Goal: Task Accomplishment & Management: Complete application form

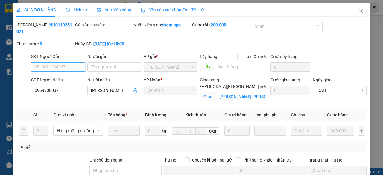
type input "0969908037"
type input "[PERSON_NAME]"
checkbox input "true"
type input "[PERSON_NAME] [PERSON_NAME]"
type input "0"
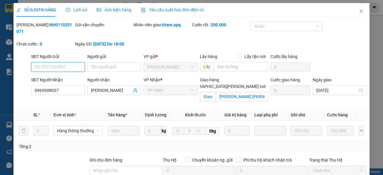
type input "200.000"
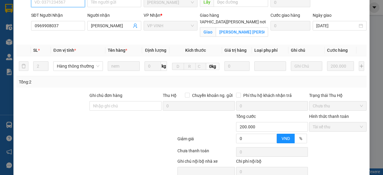
scroll to position [91, 0]
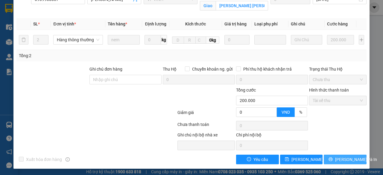
click at [350, 159] on span "[PERSON_NAME] và In" at bounding box center [356, 159] width 42 height 7
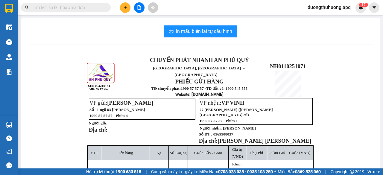
paste input "0971370408"
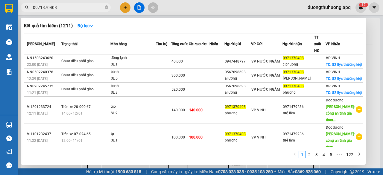
type input "0971370408"
click at [107, 6] on icon "close-circle" at bounding box center [107, 7] width 4 height 4
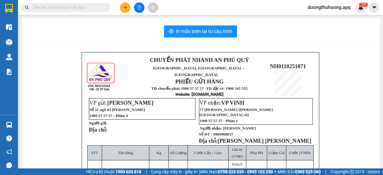
paste input "0389933139"
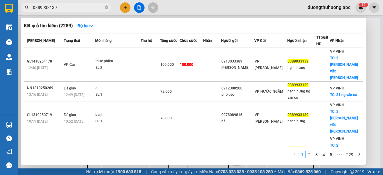
click at [75, 7] on input "0389933139" at bounding box center [68, 7] width 71 height 7
click at [83, 8] on input "0389933139" at bounding box center [68, 7] width 71 height 7
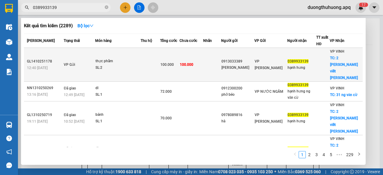
type input "0389933139"
click at [37, 58] on div "GL1410251178" at bounding box center [44, 61] width 35 height 6
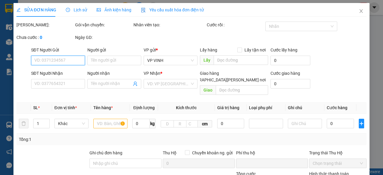
type input "0913033389"
type input "[PERSON_NAME]"
type input "0389933139"
type input "hạnh hưng"
checkbox input "true"
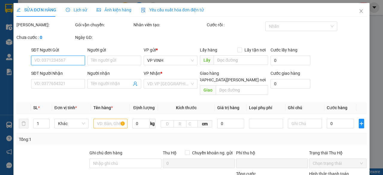
type input "2 [PERSON_NAME] viết [PERSON_NAME]"
type input "0"
type input "100.000"
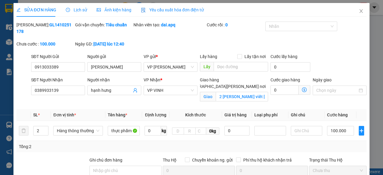
drag, startPoint x: 32, startPoint y: 25, endPoint x: 62, endPoint y: 25, distance: 30.5
click at [62, 25] on div "Mã ĐH: GL1410251178" at bounding box center [44, 28] width 57 height 13
copy b "GL1410251178"
click at [358, 10] on icon "close" at bounding box center [360, 11] width 5 height 5
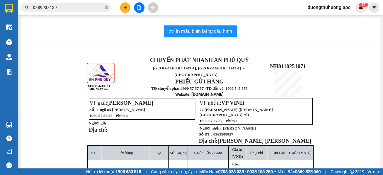
click at [78, 6] on input "0389933139" at bounding box center [68, 7] width 71 height 7
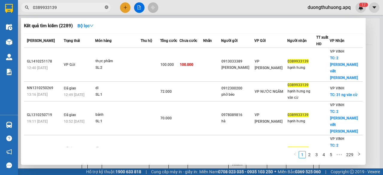
click at [106, 6] on icon "close-circle" at bounding box center [107, 7] width 4 height 4
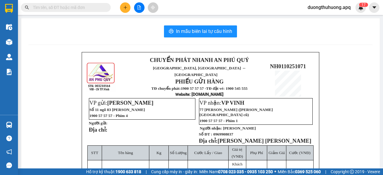
paste input "0969908037"
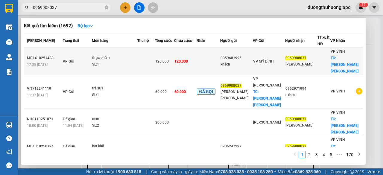
type input "0969908037"
click at [40, 55] on div "MD1410251488" at bounding box center [44, 58] width 34 height 6
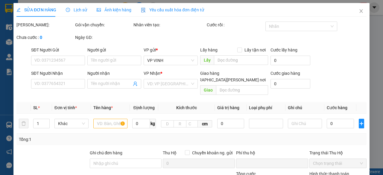
type input "0359681995"
type input "khách"
type input "0969908037"
type input "[PERSON_NAME]"
checkbox input "true"
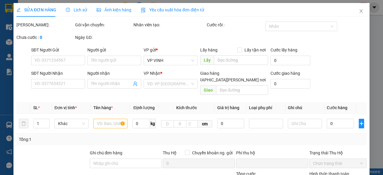
type input "[PERSON_NAME] [PERSON_NAME]"
type input "0"
type input "120.000"
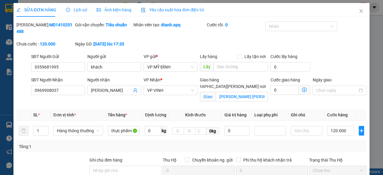
drag, startPoint x: 32, startPoint y: 25, endPoint x: 65, endPoint y: 26, distance: 32.3
click at [65, 26] on div "[PERSON_NAME]: MD1410251488" at bounding box center [44, 28] width 57 height 13
copy b "MD1410251488"
drag, startPoint x: 359, startPoint y: 13, endPoint x: 344, endPoint y: 10, distance: 15.0
click at [358, 13] on icon "close" at bounding box center [360, 11] width 5 height 5
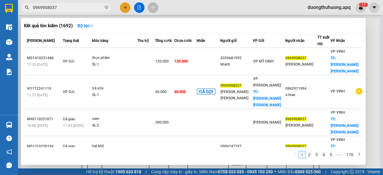
click at [77, 7] on input "0969908037" at bounding box center [68, 7] width 71 height 7
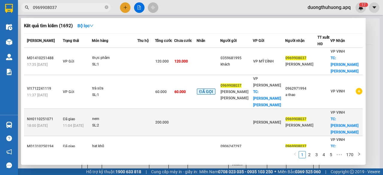
scroll to position [30, 0]
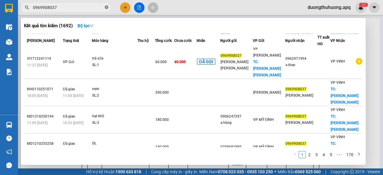
click at [106, 7] on icon "close-circle" at bounding box center [107, 7] width 4 height 4
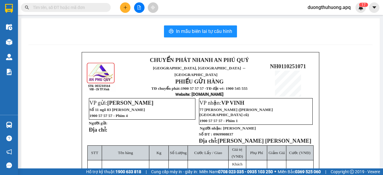
paste input "0917782228"
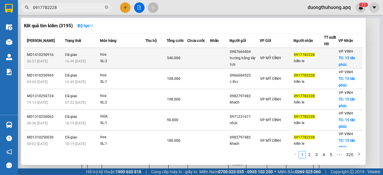
type input "0917782228"
click at [39, 55] on div "MD1410250916" at bounding box center [45, 55] width 36 height 6
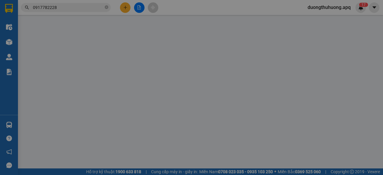
type input "0987664404"
type input "hướng hằng tây tựu"
type input "0917782228"
type input "hiền le"
checkbox input "true"
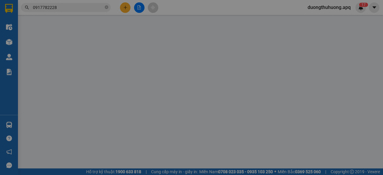
type input "15 tân phúc"
type input "0"
type input "540.000"
type input "10"
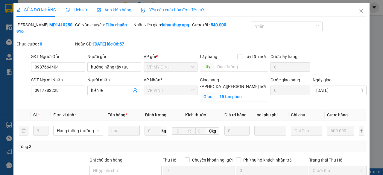
drag, startPoint x: 32, startPoint y: 25, endPoint x: 58, endPoint y: 25, distance: 26.6
click at [63, 25] on div "[PERSON_NAME]: MD1410250916" at bounding box center [44, 28] width 57 height 13
copy b "MD1410250916"
click at [359, 12] on icon "close" at bounding box center [360, 11] width 3 height 4
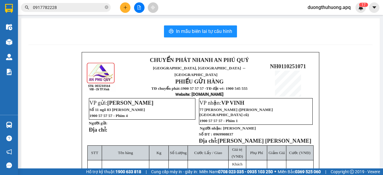
click at [77, 8] on input "0917782228" at bounding box center [68, 7] width 71 height 7
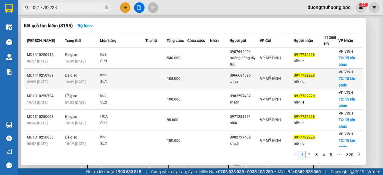
click at [38, 77] on div "MD1410250969" at bounding box center [45, 75] width 36 height 6
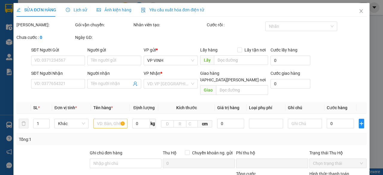
type input "0966684525"
type input "c thư"
type input "0917782228"
type input "hiền le"
checkbox input "true"
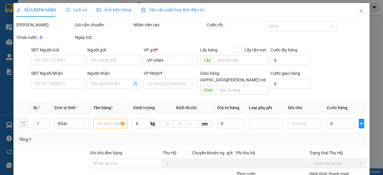
type input "15 tân phúc"
type input "0"
type input "108.000"
type input "10"
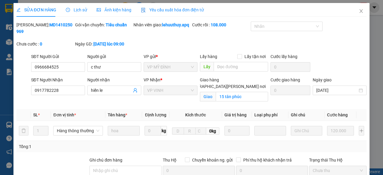
drag, startPoint x: 32, startPoint y: 25, endPoint x: 60, endPoint y: 25, distance: 28.4
click at [69, 25] on div "[PERSON_NAME]: MD1410250969" at bounding box center [44, 28] width 57 height 13
copy b "MD1410250969"
click at [358, 11] on icon "close" at bounding box center [360, 11] width 5 height 5
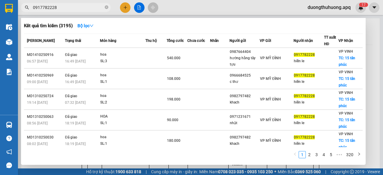
click at [89, 7] on input "0917782228" at bounding box center [68, 7] width 71 height 7
drag, startPoint x: 107, startPoint y: 7, endPoint x: 103, endPoint y: 7, distance: 4.2
click at [107, 7] on icon "close-circle" at bounding box center [107, 7] width 4 height 4
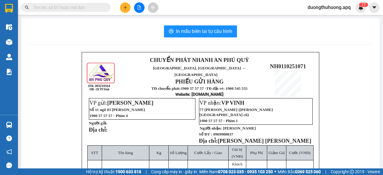
paste input "0942271988"
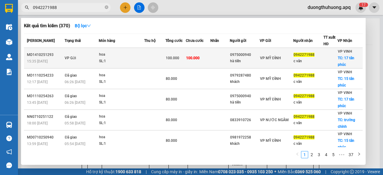
type input "0942271988"
click at [37, 52] on div "MD1410251293" at bounding box center [45, 55] width 36 height 6
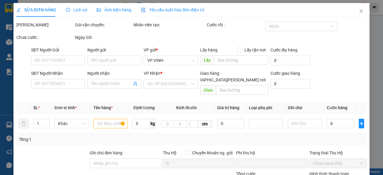
type input "0975000940"
type input "hà tiến"
type input "0942271988"
type input "c vân"
checkbox input "true"
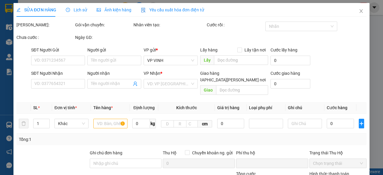
type input "17 tân phúc"
type input "0"
type input "100.000"
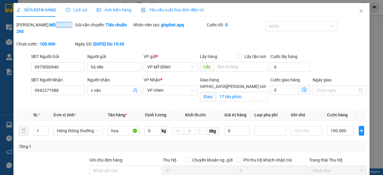
drag, startPoint x: 39, startPoint y: 27, endPoint x: 42, endPoint y: 27, distance: 3.9
click at [49, 27] on b "MD1410251293" at bounding box center [44, 27] width 56 height 11
drag, startPoint x: 32, startPoint y: 25, endPoint x: 60, endPoint y: 23, distance: 28.8
click at [63, 24] on div "[PERSON_NAME]: MD1410251293" at bounding box center [44, 28] width 57 height 13
copy b "MD1410251293"
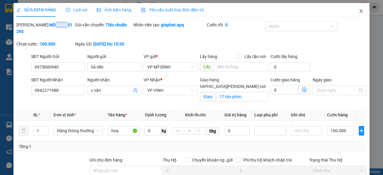
click at [358, 10] on icon "close" at bounding box center [360, 11] width 5 height 5
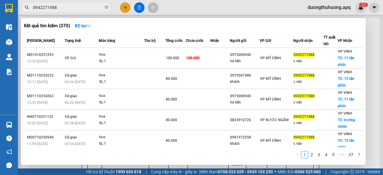
click at [72, 7] on input "0942271988" at bounding box center [68, 7] width 71 height 7
click at [107, 7] on icon "close-circle" at bounding box center [107, 7] width 4 height 4
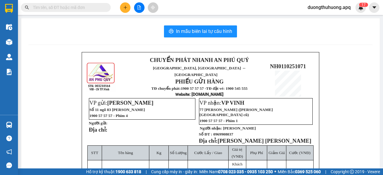
paste input "0986666878"
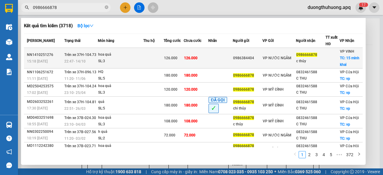
type input "0986666878"
click at [41, 54] on div "NN1410251276" at bounding box center [45, 55] width 36 height 6
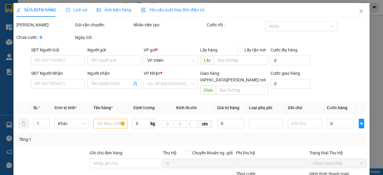
type input "0986384404"
type input "0986666878"
type input "c thủy"
checkbox input "true"
type input "15 minh khai"
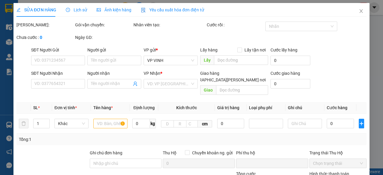
type input "0"
type input "126.000"
type input "10"
type input "126.000"
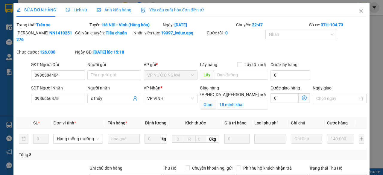
drag, startPoint x: 32, startPoint y: 32, endPoint x: 64, endPoint y: 32, distance: 32.3
click at [64, 32] on div "Mã ĐH: NN1410251276" at bounding box center [44, 36] width 57 height 13
copy b "NN1410251276"
click at [358, 12] on icon "close" at bounding box center [360, 11] width 5 height 5
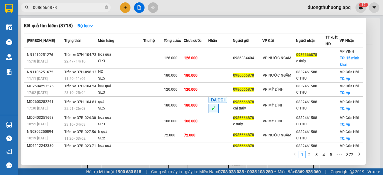
click at [88, 7] on input "0986666878" at bounding box center [68, 7] width 71 height 7
click at [318, 155] on link "3" at bounding box center [316, 154] width 7 height 7
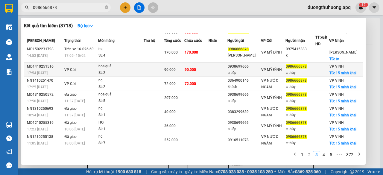
scroll to position [30, 0]
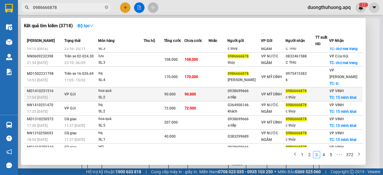
click at [41, 94] on div "MD1410251516" at bounding box center [45, 91] width 36 height 6
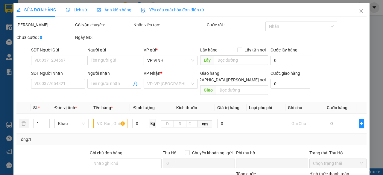
type input "0938699666"
type input "a tiếp"
type input "0986666878"
type input "c thủy"
checkbox input "true"
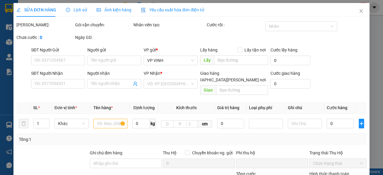
type input "15 minh khai"
type input "0"
type input "90.000"
type input "10"
type input "90.000"
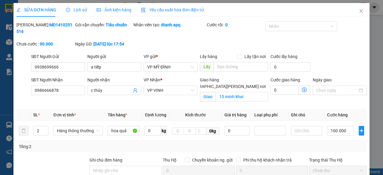
drag, startPoint x: 32, startPoint y: 25, endPoint x: 67, endPoint y: 23, distance: 34.7
click at [67, 23] on div "[PERSON_NAME]: MD1410251516" at bounding box center [44, 28] width 57 height 13
copy b "MD1410251516"
click at [358, 13] on icon "close" at bounding box center [360, 11] width 5 height 5
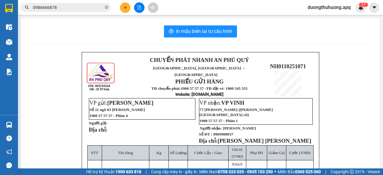
click at [81, 9] on input "0986666878" at bounding box center [68, 7] width 71 height 7
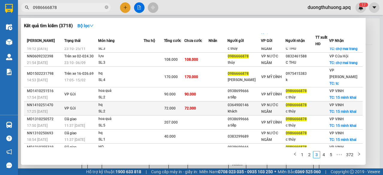
click at [37, 108] on div "NN1410251470" at bounding box center [45, 105] width 36 height 6
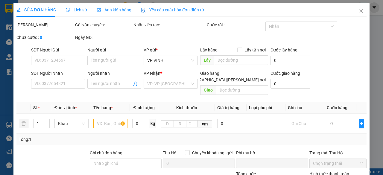
type input "0364900146"
type input "khách"
type input "0986666878"
type input "c thủy"
checkbox input "true"
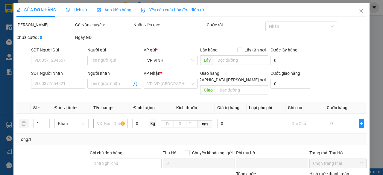
type input "15 minh khai"
type input "0"
type input "72.000"
type input "10"
type input "72.000"
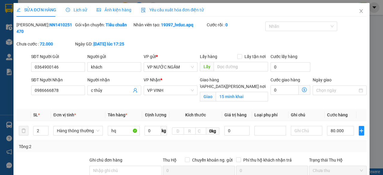
drag, startPoint x: 32, startPoint y: 24, endPoint x: 64, endPoint y: 22, distance: 32.6
click at [64, 22] on div "Mã ĐH: NN1410251470" at bounding box center [44, 28] width 57 height 13
copy b "NN1410251470"
click at [359, 11] on icon "close" at bounding box center [360, 11] width 3 height 4
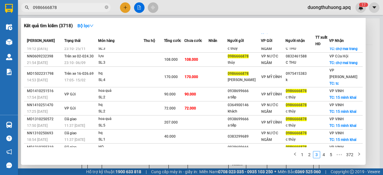
click at [84, 8] on input "0986666878" at bounding box center [68, 7] width 71 height 7
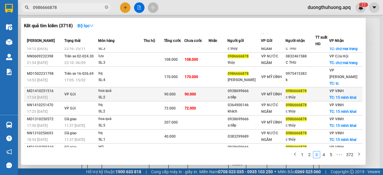
scroll to position [60, 0]
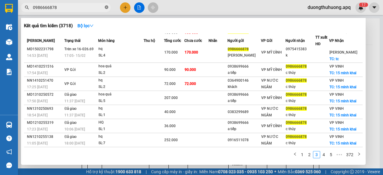
click at [106, 7] on icon "close-circle" at bounding box center [107, 7] width 4 height 4
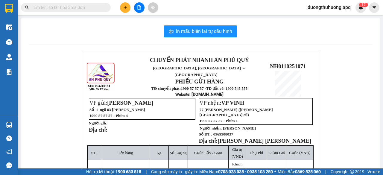
paste input "0971768119"
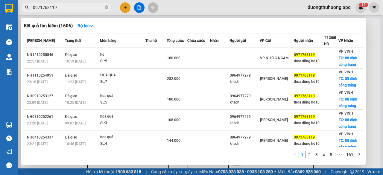
type input "0971768119"
click at [106, 7] on icon "close-circle" at bounding box center [107, 7] width 4 height 4
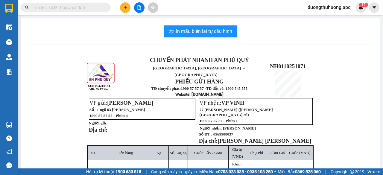
paste input "0913816866"
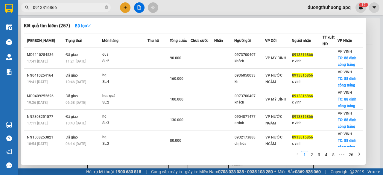
type input "0913816866"
drag, startPoint x: 106, startPoint y: 6, endPoint x: 97, endPoint y: 9, distance: 9.9
click at [105, 6] on icon "close-circle" at bounding box center [107, 7] width 4 height 4
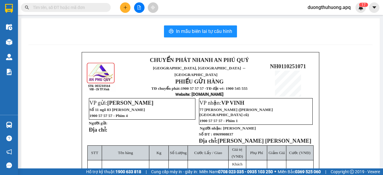
paste input "0914560807"
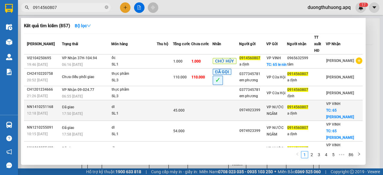
type input "0914560807"
click at [37, 104] on div "NN1410251168" at bounding box center [43, 107] width 33 height 6
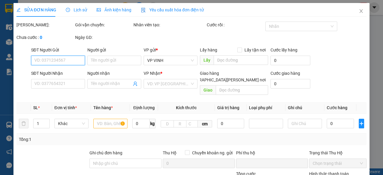
type input "0974923399"
type input "0914560807"
type input "a định"
checkbox input "true"
type input "65 [PERSON_NAME]"
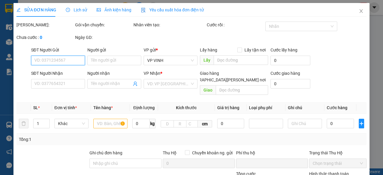
type input "0"
type input "45.000"
type input "10"
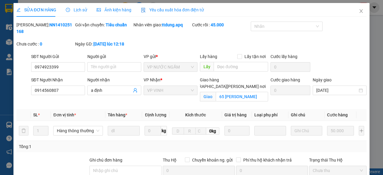
drag, startPoint x: 33, startPoint y: 24, endPoint x: 65, endPoint y: 25, distance: 32.9
click at [65, 25] on div "Mã ĐH: NN1410251168" at bounding box center [44, 28] width 57 height 13
copy b "NN1410251168"
drag, startPoint x: 357, startPoint y: 13, endPoint x: 353, endPoint y: 11, distance: 4.6
click at [358, 13] on icon "close" at bounding box center [360, 11] width 5 height 5
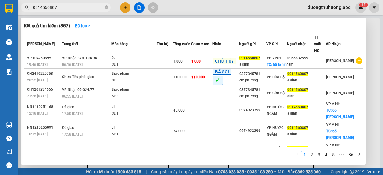
click at [68, 4] on input "0914560807" at bounding box center [68, 7] width 71 height 7
click at [106, 8] on icon "close-circle" at bounding box center [107, 7] width 4 height 4
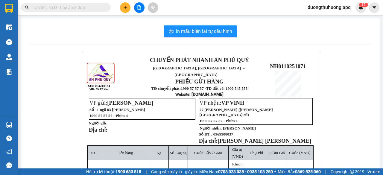
paste input "0979604207"
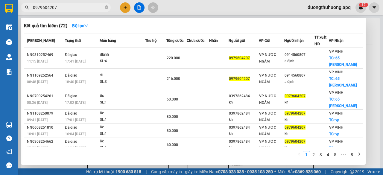
type input "0979604207"
drag, startPoint x: 106, startPoint y: 7, endPoint x: 102, endPoint y: 7, distance: 4.2
click at [105, 7] on icon "close-circle" at bounding box center [107, 7] width 4 height 4
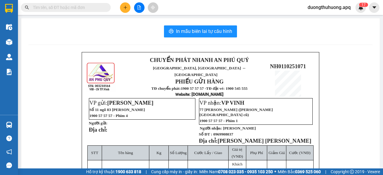
paste input "0973417352"
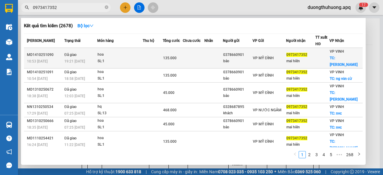
type input "0973417352"
click at [39, 52] on div "MD1410251090" at bounding box center [45, 55] width 36 height 6
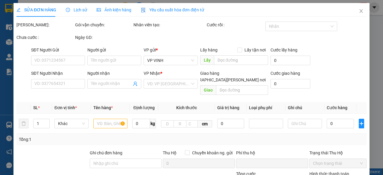
type input "0378660901"
type input "bảo"
type input "0973417352"
type input "mai hiên"
checkbox input "true"
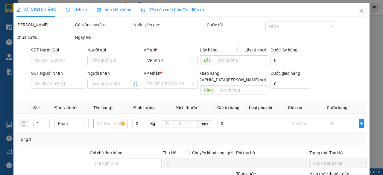
type input "[PERSON_NAME]"
type input "0"
type input "135.000"
type input "10"
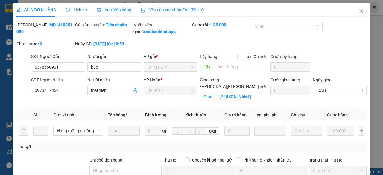
drag, startPoint x: 32, startPoint y: 25, endPoint x: 62, endPoint y: 25, distance: 30.2
click at [62, 25] on b "MD1410251090" at bounding box center [44, 27] width 56 height 11
copy b "MD1410251090"
click at [358, 12] on icon "close" at bounding box center [360, 11] width 5 height 5
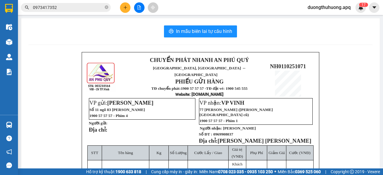
click at [64, 6] on input "0973417352" at bounding box center [68, 7] width 71 height 7
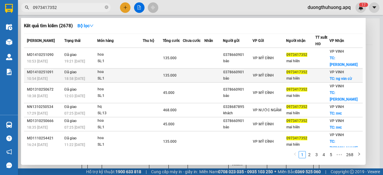
click at [39, 69] on div "MD1410251091" at bounding box center [45, 72] width 36 height 6
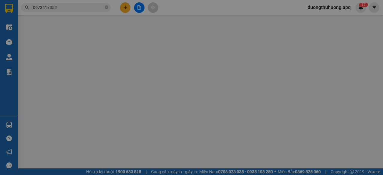
type input "0378660901"
type input "bảo"
type input "0973417352"
type input "mai hiên"
checkbox input "true"
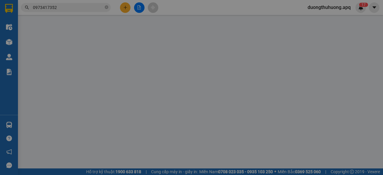
type input "ng văn cừ"
type input "0"
type input "135.000"
type input "10"
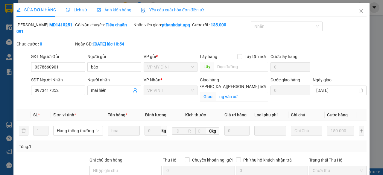
drag, startPoint x: 33, startPoint y: 25, endPoint x: 64, endPoint y: 25, distance: 30.8
click at [64, 25] on div "[PERSON_NAME]: MD1410251091" at bounding box center [44, 28] width 57 height 13
click at [358, 12] on icon "close" at bounding box center [360, 11] width 5 height 5
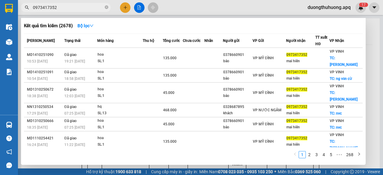
drag, startPoint x: 106, startPoint y: 7, endPoint x: 99, endPoint y: 7, distance: 7.8
click at [106, 7] on icon "close-circle" at bounding box center [107, 7] width 4 height 4
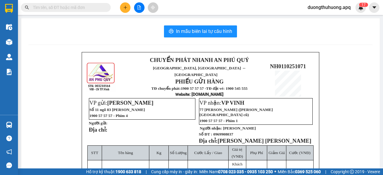
paste input "0983548956"
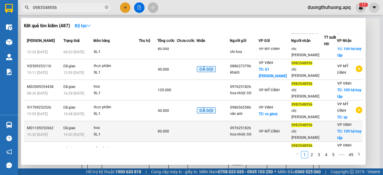
scroll to position [60, 0]
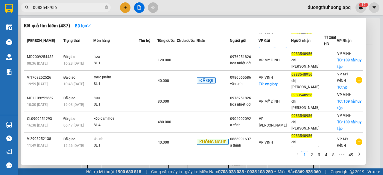
type input "0983548956"
click at [107, 8] on icon "close-circle" at bounding box center [107, 7] width 4 height 4
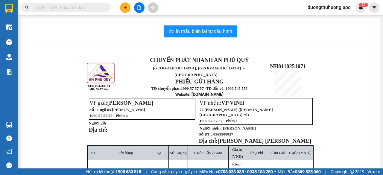
paste input "0988529035"
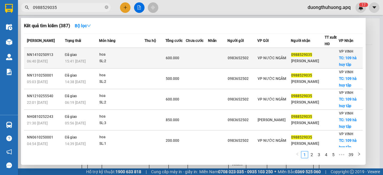
type input "0988529035"
click at [39, 54] on div "NN1410250913" at bounding box center [45, 55] width 36 height 6
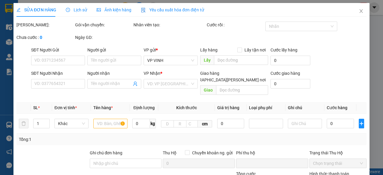
type input "0983652502"
type input "0988529035"
type input "[PERSON_NAME]"
checkbox input "true"
type input "109 hà huy tập"
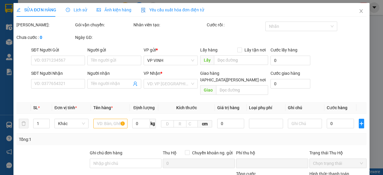
type input "0"
type input "600.000"
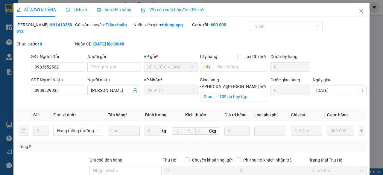
drag, startPoint x: 31, startPoint y: 25, endPoint x: 64, endPoint y: 24, distance: 32.6
click at [64, 24] on div "Mã ĐH: NN1410250913" at bounding box center [44, 28] width 57 height 13
click at [358, 13] on icon "close" at bounding box center [360, 11] width 5 height 5
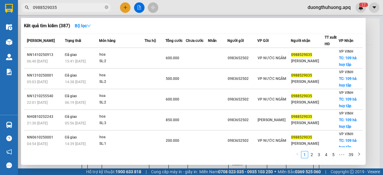
click at [88, 9] on input "0988529035" at bounding box center [68, 7] width 71 height 7
click at [76, 5] on input "0988529035" at bounding box center [68, 7] width 71 height 7
click at [106, 7] on icon "close-circle" at bounding box center [107, 7] width 4 height 4
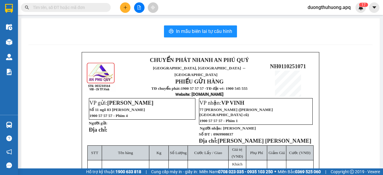
paste input "0359150687"
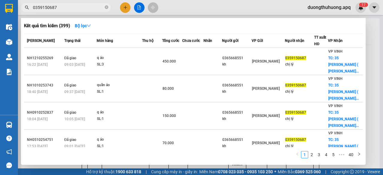
type input "0359150687"
drag, startPoint x: 106, startPoint y: 7, endPoint x: 97, endPoint y: 7, distance: 8.4
click at [105, 7] on icon "close-circle" at bounding box center [107, 7] width 4 height 4
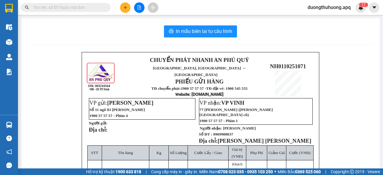
paste input "0983695936"
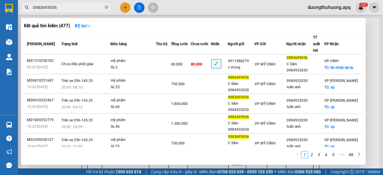
type input "0983695936"
click at [106, 7] on icon "close-circle" at bounding box center [107, 7] width 4 height 4
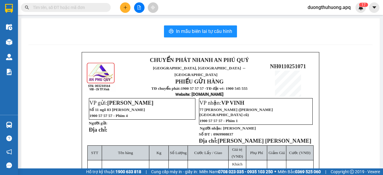
paste input "0389899999"
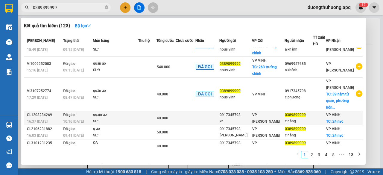
scroll to position [30, 0]
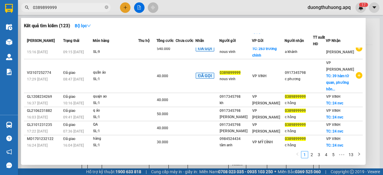
type input "0389899999"
click at [107, 6] on icon "close-circle" at bounding box center [107, 7] width 4 height 4
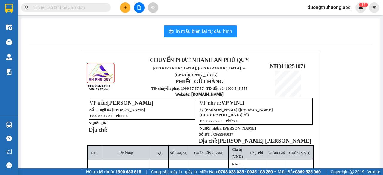
paste input "0913272621"
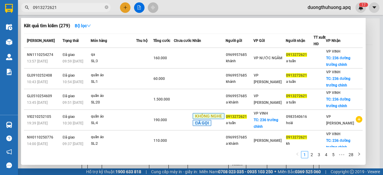
type input "0913272621"
click at [107, 7] on icon "close-circle" at bounding box center [107, 7] width 4 height 4
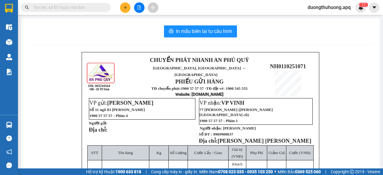
paste input "0366529948"
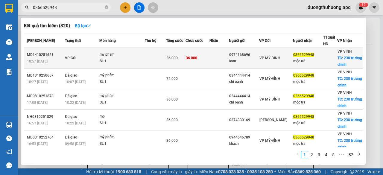
type input "0366529948"
click at [43, 54] on div "MD1410251621" at bounding box center [45, 55] width 36 height 6
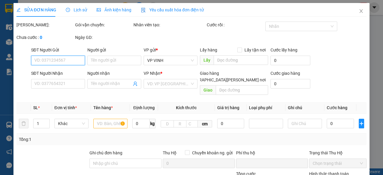
type input "0974168696"
type input "loan"
type input "0366529948"
type input "mộc trà"
checkbox input "true"
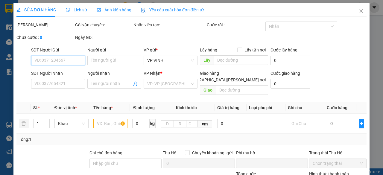
type input "230 trường chinh"
type input "0"
type input "36.000"
type input "10"
type input "36.000"
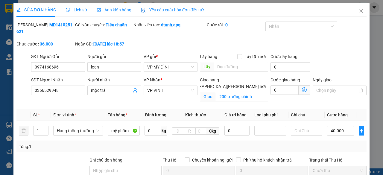
drag, startPoint x: 32, startPoint y: 25, endPoint x: 62, endPoint y: 25, distance: 29.9
click at [62, 25] on b "MD1410251621" at bounding box center [44, 27] width 56 height 11
click at [359, 11] on icon "close" at bounding box center [360, 11] width 3 height 4
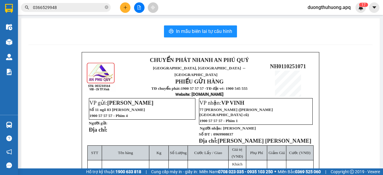
click at [74, 7] on input "0366529948" at bounding box center [68, 7] width 71 height 7
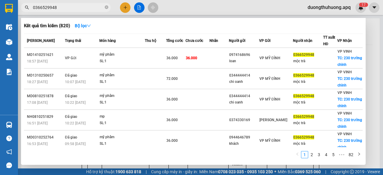
click at [107, 7] on icon "close-circle" at bounding box center [107, 7] width 4 height 4
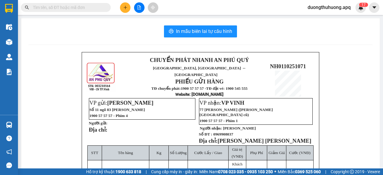
paste input "0832833444"
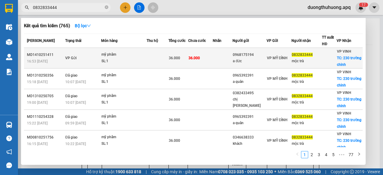
type input "0832833444"
click at [35, 55] on div "MD1410251411" at bounding box center [45, 55] width 36 height 6
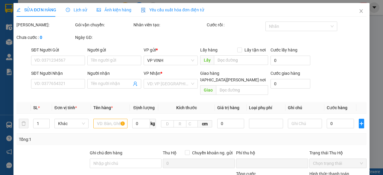
type input "0968175194"
type input "a đức"
type input "0832833444"
type input "mộc trà"
checkbox input "true"
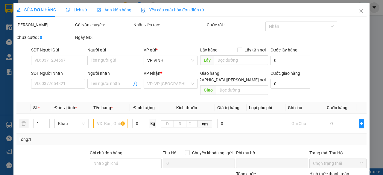
type input "230 trường chinh"
type input "0"
type input "36.000"
type input "10"
type input "36.000"
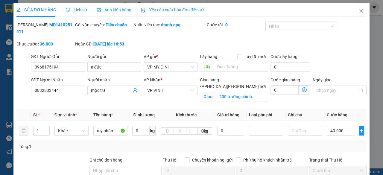
drag, startPoint x: 31, startPoint y: 24, endPoint x: 64, endPoint y: 25, distance: 33.2
click at [64, 25] on div "[PERSON_NAME]: MD1410251411" at bounding box center [44, 28] width 57 height 13
click at [358, 10] on icon "close" at bounding box center [360, 11] width 5 height 5
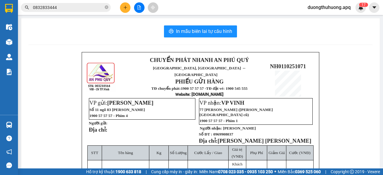
click at [67, 7] on input "0832833444" at bounding box center [68, 7] width 71 height 7
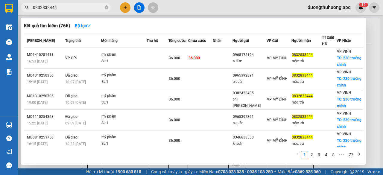
click at [107, 7] on icon "close-circle" at bounding box center [107, 7] width 4 height 4
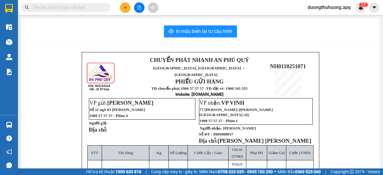
paste input "0971665999"
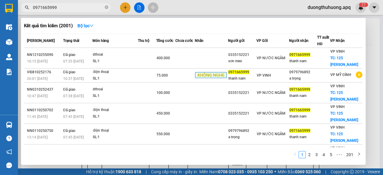
type input "0971665999"
click at [105, 5] on span at bounding box center [107, 8] width 4 height 6
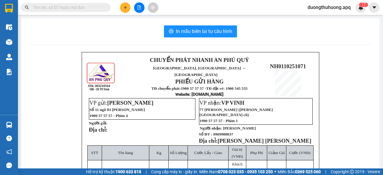
paste input "0984428888"
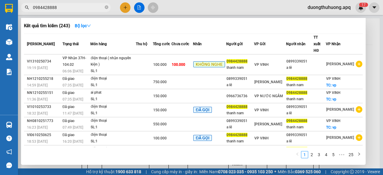
type input "0984428888"
click at [62, 8] on input "0984428888" at bounding box center [68, 7] width 71 height 7
click at [104, 7] on span "0984428888" at bounding box center [66, 7] width 90 height 9
click at [106, 9] on icon "close-circle" at bounding box center [107, 7] width 4 height 4
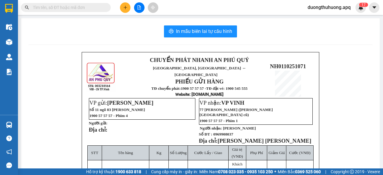
paste input "0961009595"
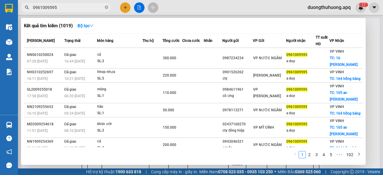
type input "0961009595"
drag, startPoint x: 106, startPoint y: 8, endPoint x: 100, endPoint y: 6, distance: 6.3
click at [106, 8] on icon "close-circle" at bounding box center [107, 7] width 4 height 4
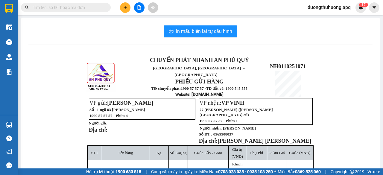
paste input "0989793333"
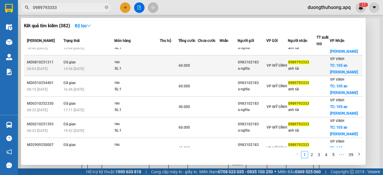
scroll to position [60, 0]
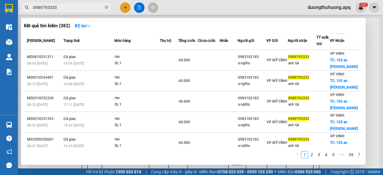
type input "0989793333"
drag, startPoint x: 106, startPoint y: 8, endPoint x: 90, endPoint y: 7, distance: 16.2
click at [105, 8] on icon "close-circle" at bounding box center [107, 7] width 4 height 4
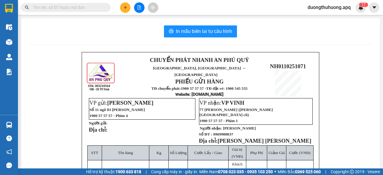
paste input "0983509595"
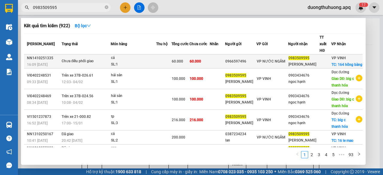
type input "0983509595"
click at [38, 55] on div "NN1410251335" at bounding box center [43, 58] width 33 height 6
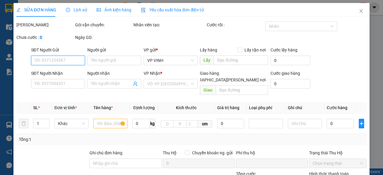
type input "0966597496"
type input "0983509595"
type input "[PERSON_NAME]"
checkbox input "true"
type input "164 hồng bàng"
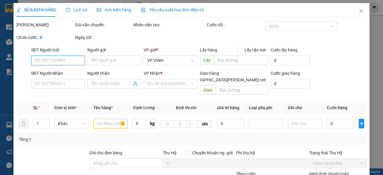
type input "0"
type input "60.000"
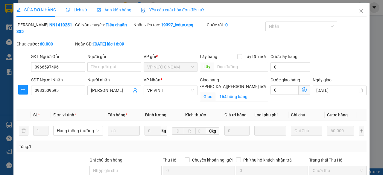
drag, startPoint x: 32, startPoint y: 25, endPoint x: 66, endPoint y: 20, distance: 35.0
click at [66, 20] on div "SỬA ĐƠN HÀNG Lịch sử [PERSON_NAME] hàng Yêu cầu xuất [PERSON_NAME] điện tử Tota…" at bounding box center [191, 129] width 350 height 252
click at [358, 11] on icon "close" at bounding box center [360, 11] width 5 height 5
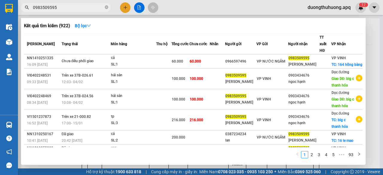
click at [69, 7] on input "0983509595" at bounding box center [68, 7] width 71 height 7
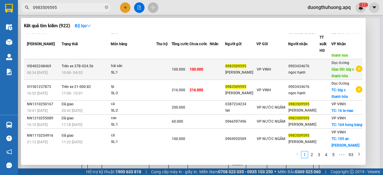
scroll to position [60, 0]
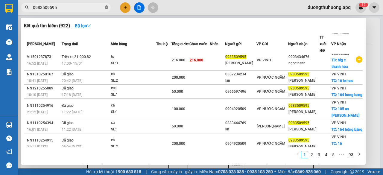
click at [105, 7] on icon "close-circle" at bounding box center [107, 7] width 4 height 4
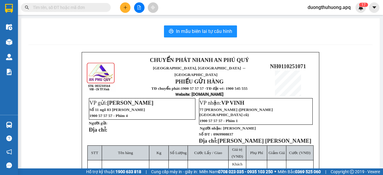
paste input "0979509595"
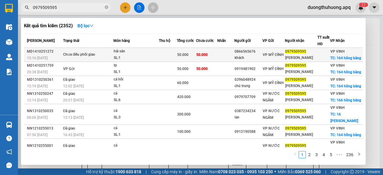
type input "0979509595"
click at [37, 53] on div "MD1410251272" at bounding box center [44, 51] width 34 height 6
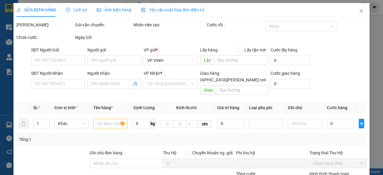
type input "0866565676"
type input "khách"
type input "0979509595"
type input "[PERSON_NAME]"
checkbox input "true"
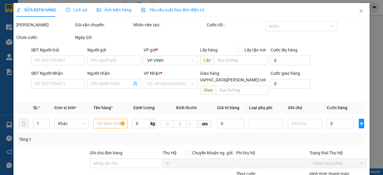
type input "164 hông bàng"
type input "0"
type input "50.000"
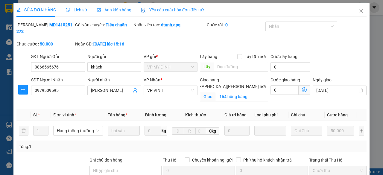
drag, startPoint x: 33, startPoint y: 24, endPoint x: 64, endPoint y: 24, distance: 30.2
click at [64, 24] on div "[PERSON_NAME]: MD1410251272" at bounding box center [44, 28] width 57 height 13
click at [358, 11] on icon "close" at bounding box center [360, 11] width 5 height 5
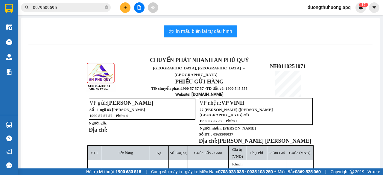
click at [86, 7] on input "0979509595" at bounding box center [68, 7] width 71 height 7
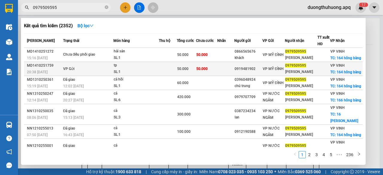
click at [35, 69] on div "MD1410251759" at bounding box center [44, 65] width 34 height 6
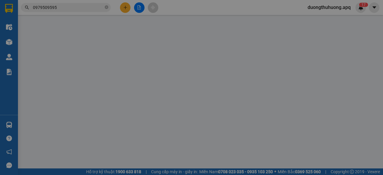
type input "0919481902"
type input "0979509595"
type input "[PERSON_NAME]"
checkbox input "true"
type input "164 hông bàng"
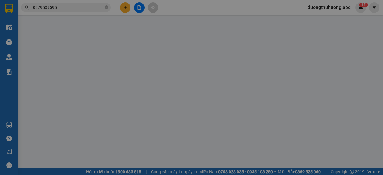
type input "0"
type input "50.000"
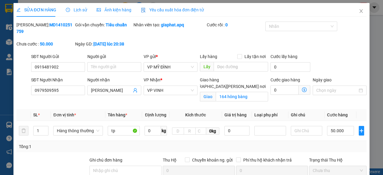
drag, startPoint x: 41, startPoint y: 26, endPoint x: 63, endPoint y: 25, distance: 22.1
click at [63, 25] on div "[PERSON_NAME]: MD1410251759" at bounding box center [44, 28] width 57 height 13
click at [358, 12] on icon "close" at bounding box center [360, 11] width 5 height 5
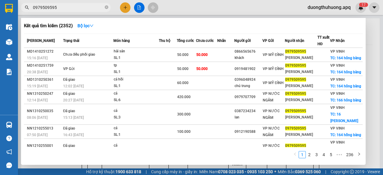
click at [77, 9] on input "0979509595" at bounding box center [68, 7] width 71 height 7
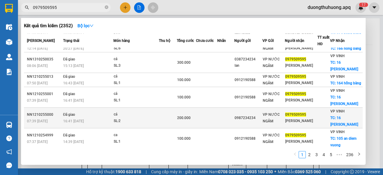
scroll to position [60, 0]
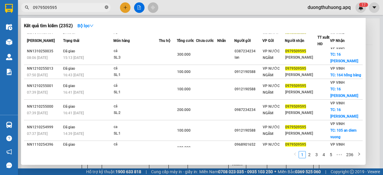
drag, startPoint x: 106, startPoint y: 7, endPoint x: 102, endPoint y: 8, distance: 4.5
click at [106, 7] on icon "close-circle" at bounding box center [107, 7] width 4 height 4
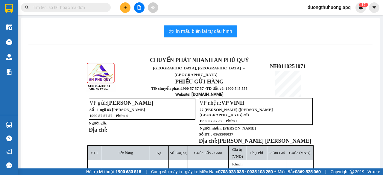
paste input "0971825555"
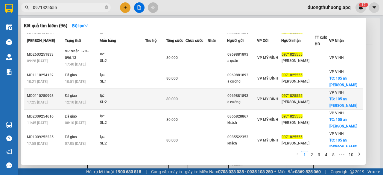
scroll to position [30, 0]
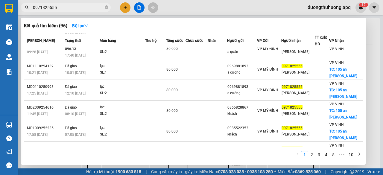
type input "0971825555"
drag, startPoint x: 107, startPoint y: 7, endPoint x: 97, endPoint y: 8, distance: 9.7
click at [106, 7] on icon "close-circle" at bounding box center [107, 7] width 4 height 4
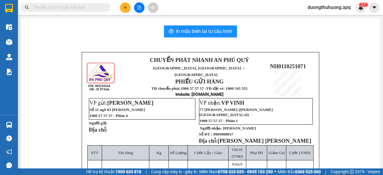
paste input "0978254459"
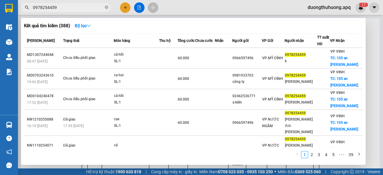
type input "0978254459"
drag, startPoint x: 107, startPoint y: 7, endPoint x: 104, endPoint y: 7, distance: 3.3
click at [106, 8] on icon "close-circle" at bounding box center [107, 7] width 4 height 4
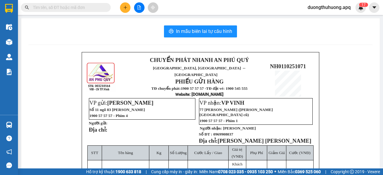
paste input "0817995995"
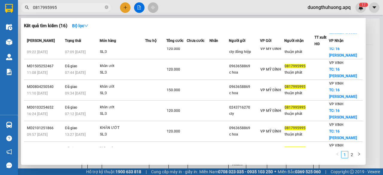
type input "0817995995"
click at [106, 6] on icon "close-circle" at bounding box center [107, 7] width 4 height 4
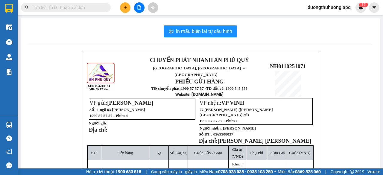
paste input "0931569595"
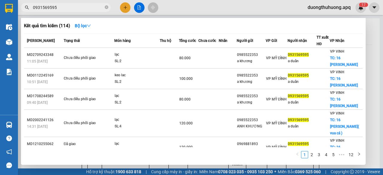
type input "0931569595"
